Goal: Check status: Check status

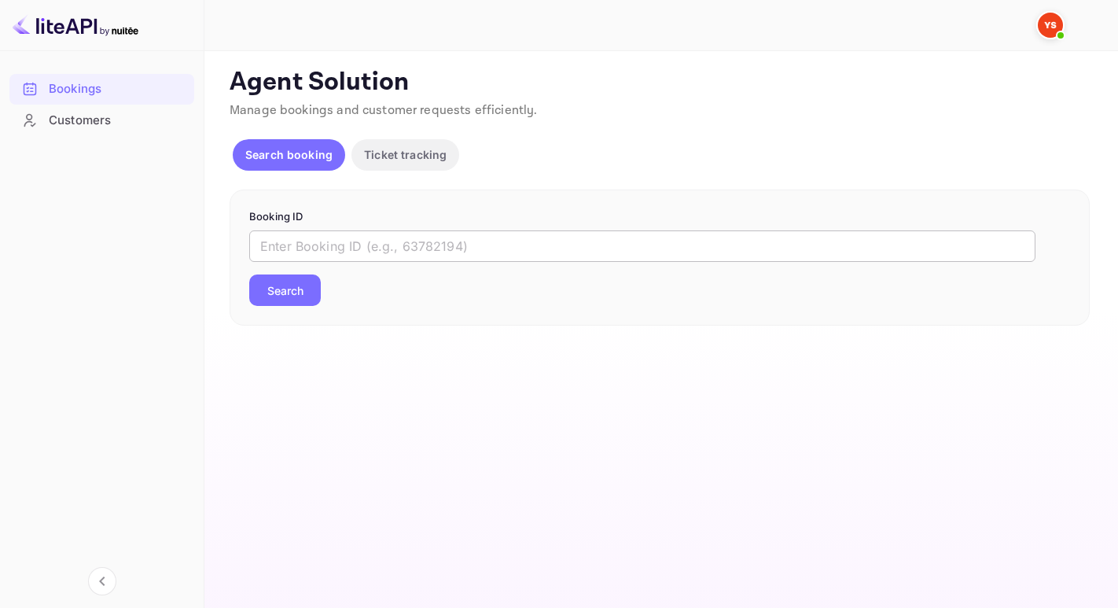
click at [338, 243] on input "text" at bounding box center [642, 245] width 786 height 31
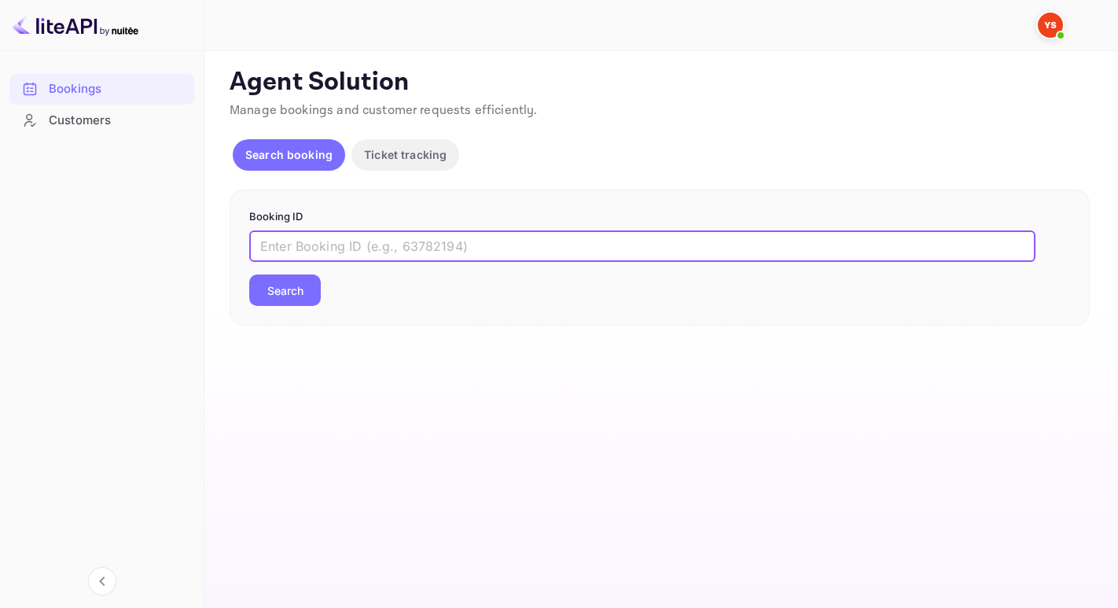
paste input "9464649"
type input "9464649"
click at [249, 274] on button "Search" at bounding box center [285, 289] width 72 height 31
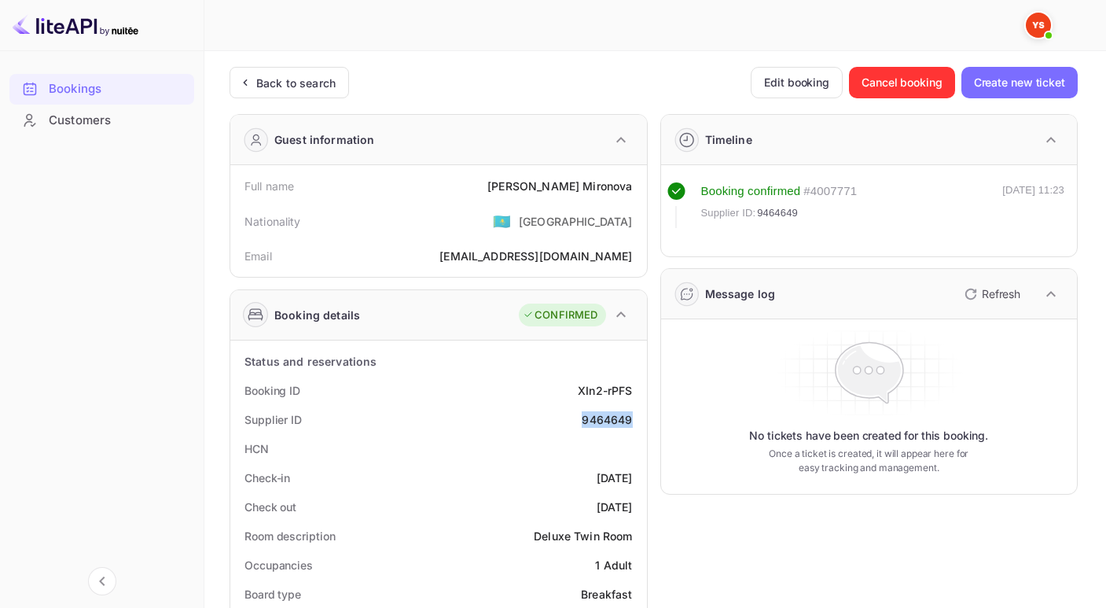
drag, startPoint x: 579, startPoint y: 420, endPoint x: 636, endPoint y: 418, distance: 57.4
click at [636, 418] on div "Supplier ID 9464649" at bounding box center [439, 419] width 404 height 29
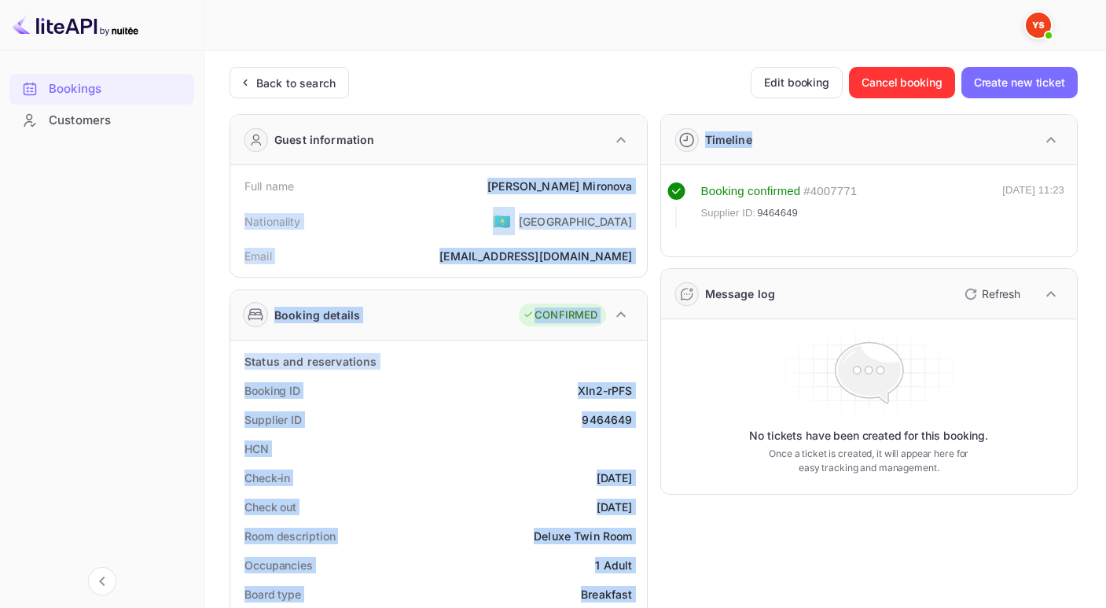
drag, startPoint x: 546, startPoint y: 186, endPoint x: 649, endPoint y: 184, distance: 102.2
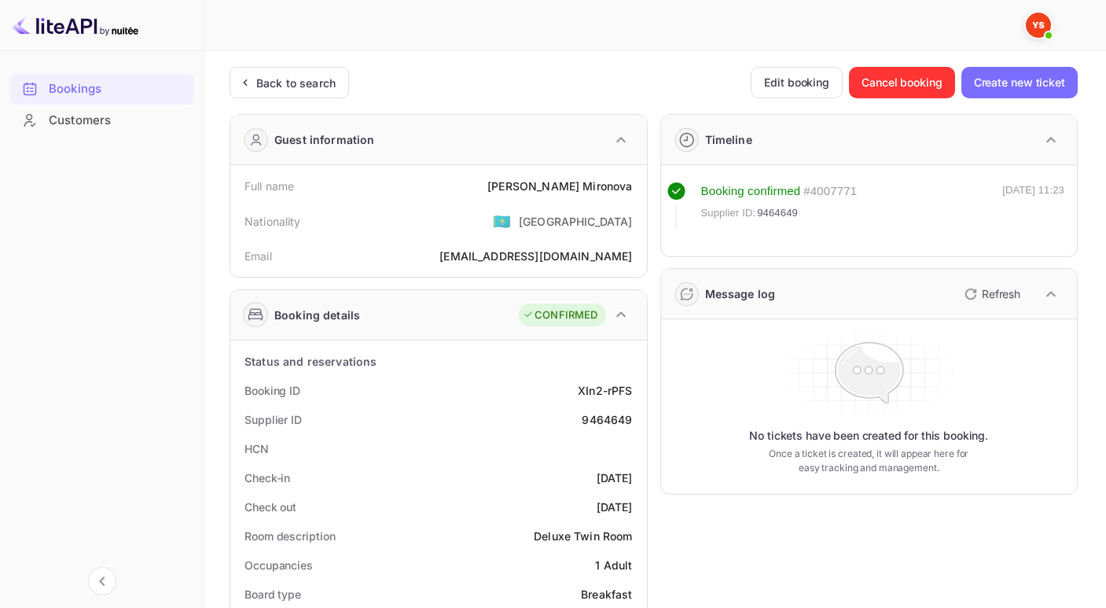
drag, startPoint x: 488, startPoint y: 182, endPoint x: 530, endPoint y: 185, distance: 41.8
click at [490, 182] on div "Full name [PERSON_NAME]" at bounding box center [439, 185] width 404 height 29
drag, startPoint x: 586, startPoint y: 182, endPoint x: 637, endPoint y: 182, distance: 50.3
click at [637, 182] on div "Full name [PERSON_NAME]" at bounding box center [439, 185] width 404 height 29
copy div "[PERSON_NAME]"
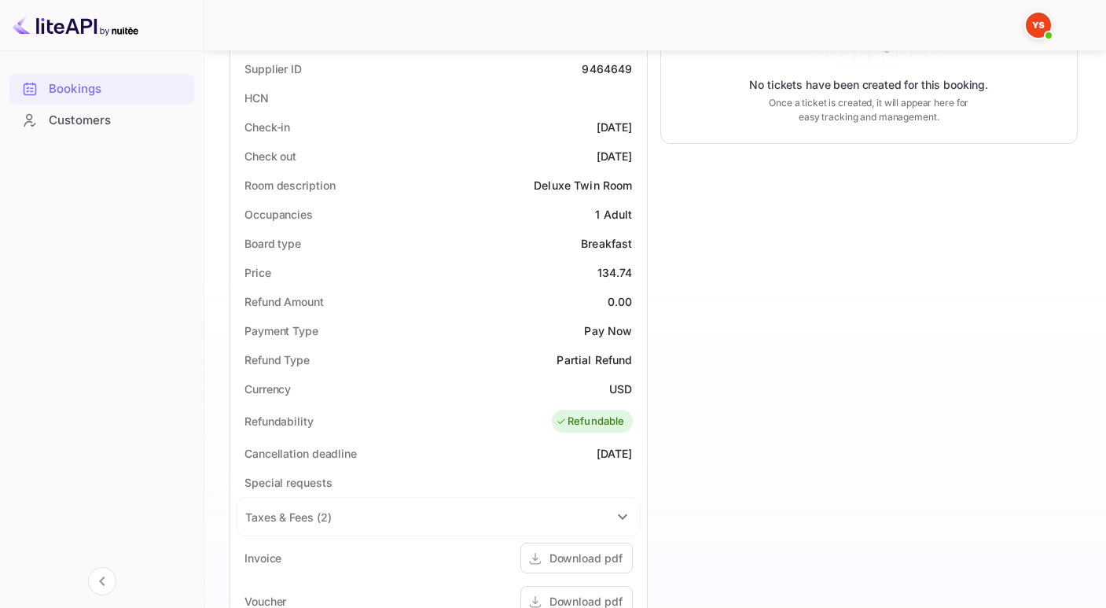
scroll to position [351, 0]
drag, startPoint x: 615, startPoint y: 272, endPoint x: 637, endPoint y: 274, distance: 22.9
click at [637, 274] on div "Price 134.74" at bounding box center [439, 271] width 404 height 29
copy div "134.74"
